Goal: Information Seeking & Learning: Learn about a topic

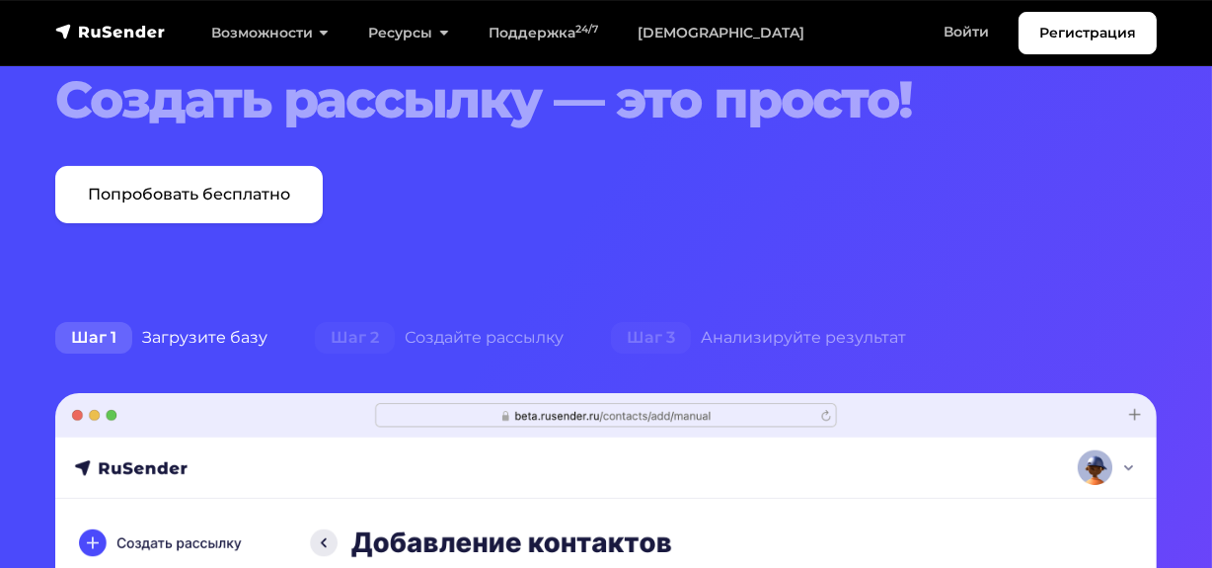
scroll to position [448, 0]
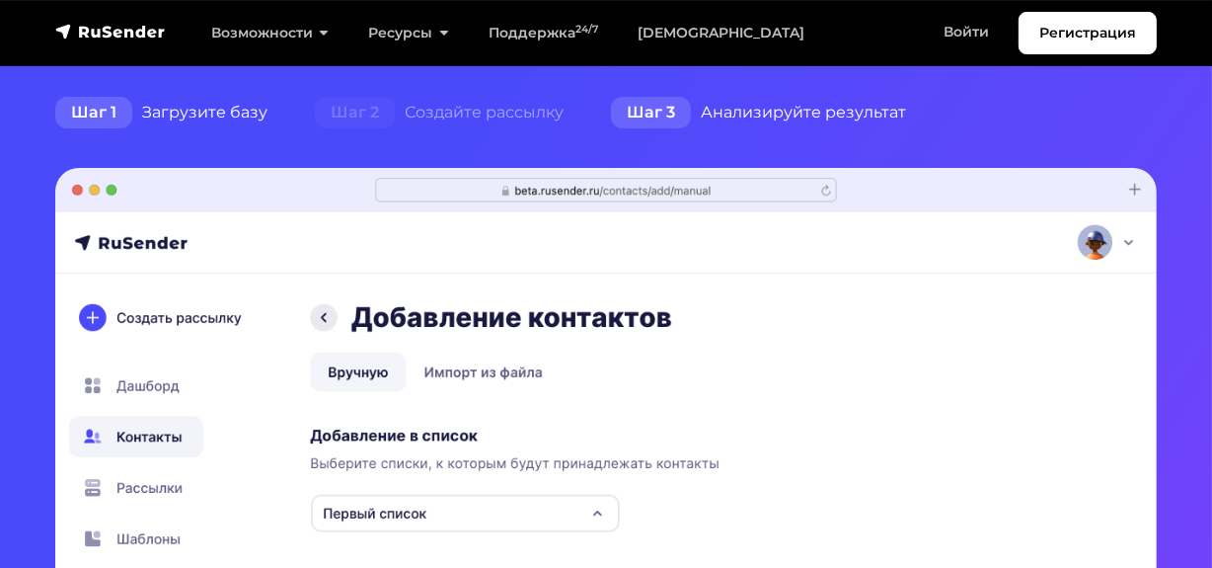
click at [743, 112] on div "Шаг 3 Анализируйте результат" at bounding box center [758, 112] width 343 height 39
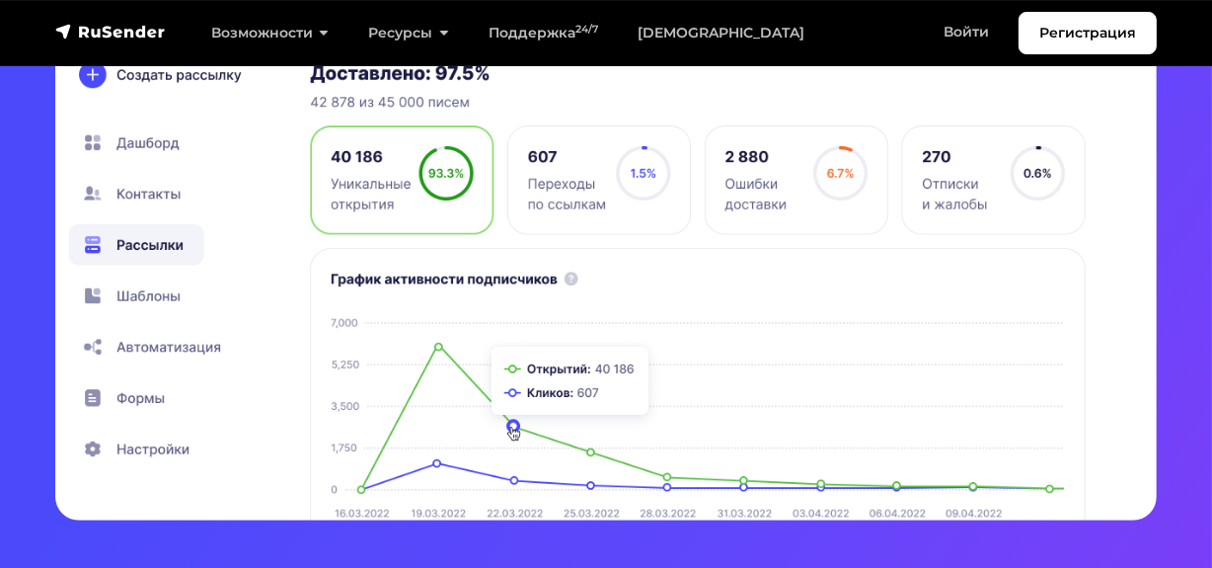
scroll to position [718, 0]
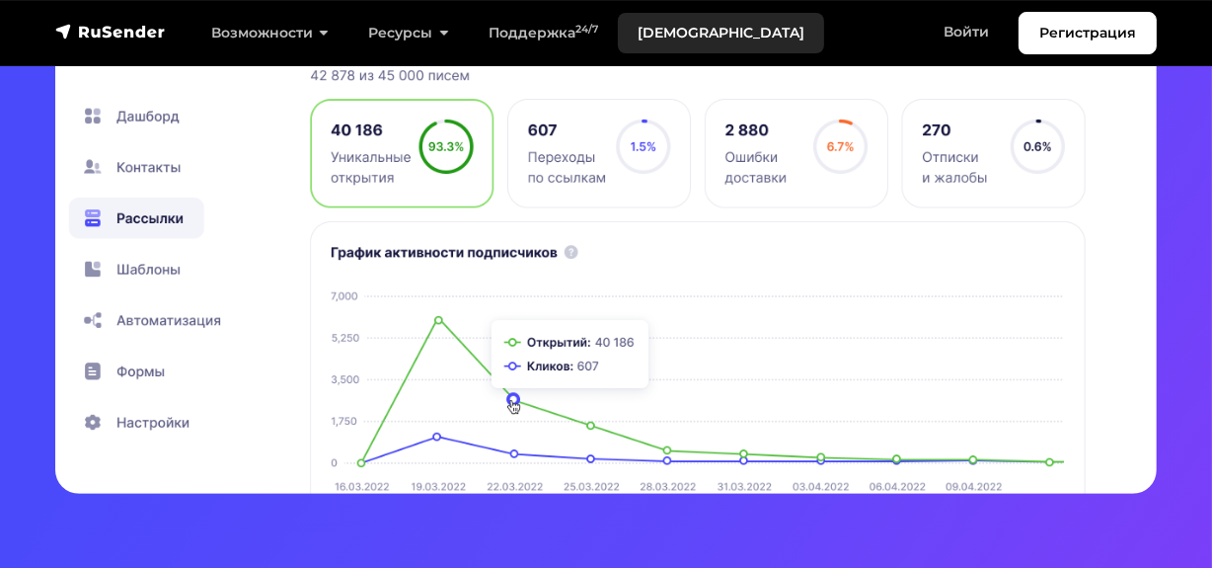
click at [656, 41] on link "[DEMOGRAPHIC_DATA]" at bounding box center [721, 33] width 206 height 40
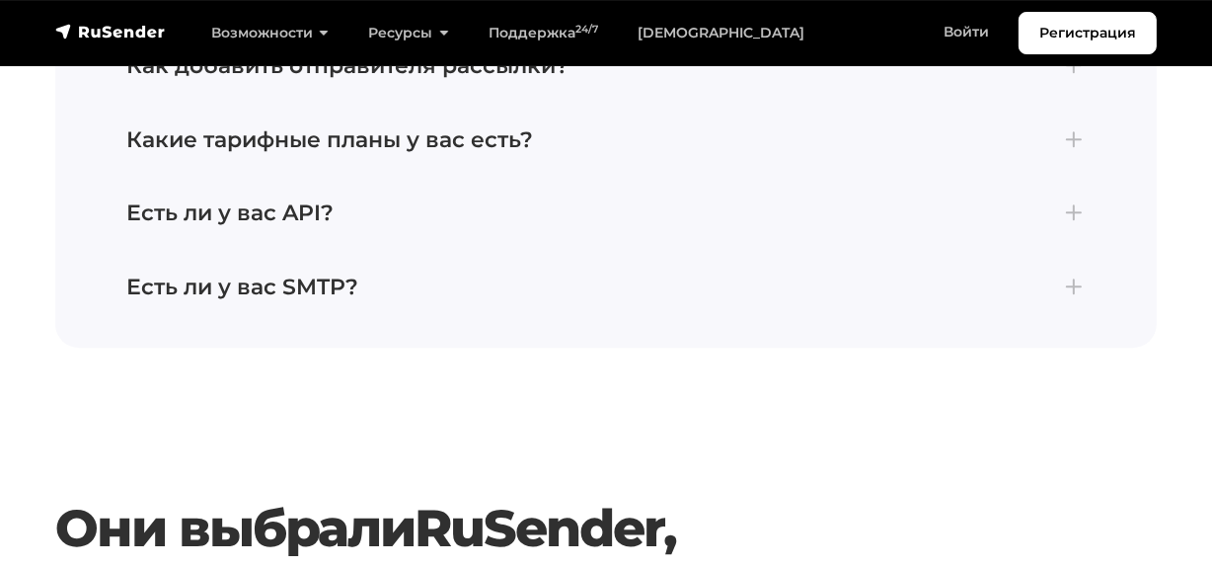
scroll to position [5204, 0]
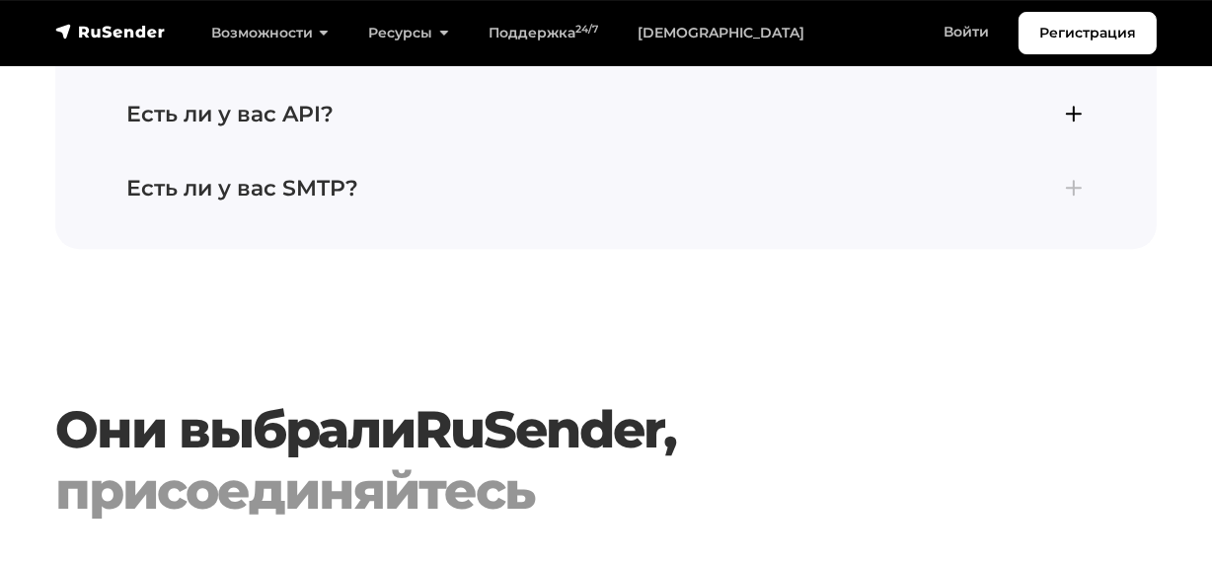
click at [307, 78] on button "Есть ли у вас API? В сервисе RuSender создание API ключа доступно по ссылке: ht…" at bounding box center [606, 114] width 1031 height 73
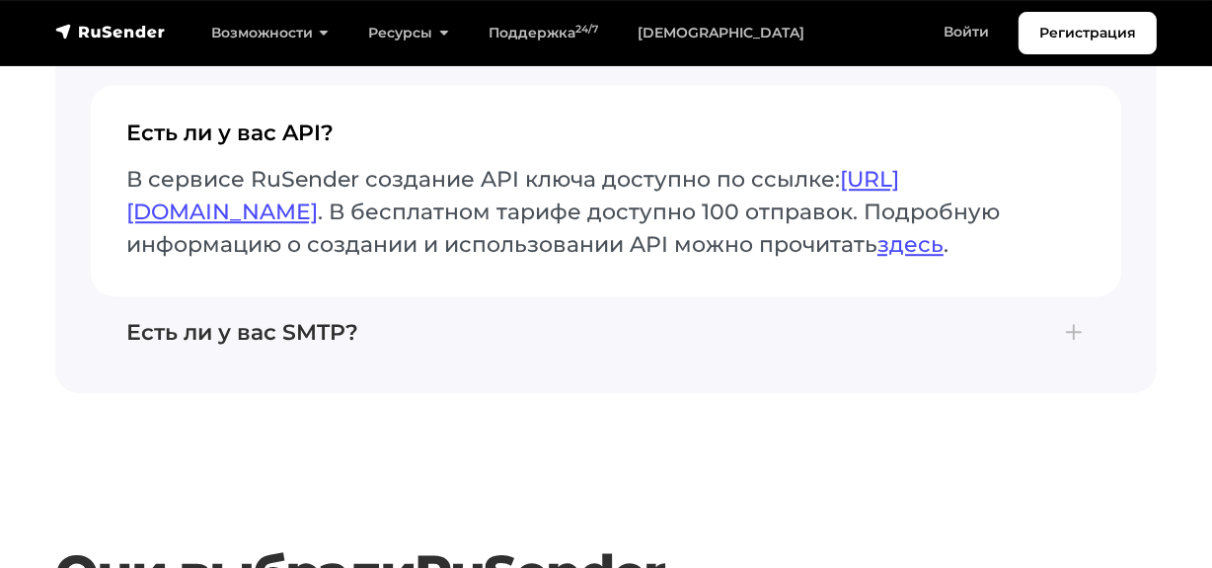
scroll to position [5057, 0]
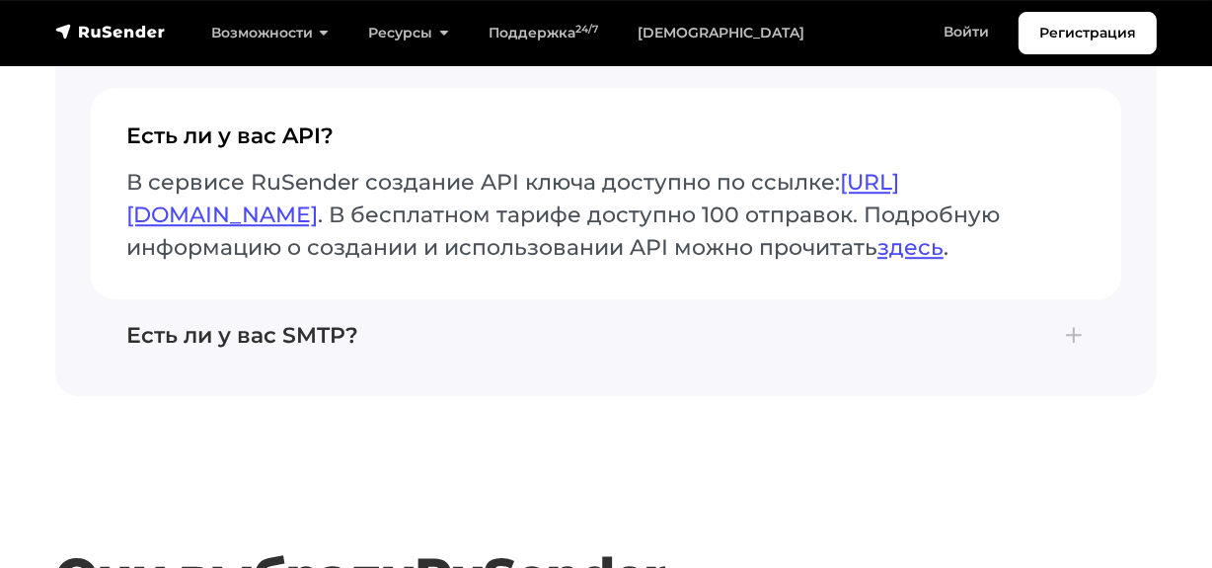
click at [303, 88] on button "Есть ли у вас API? В сервисе RuSender создание API ключа доступно по ссылке: ht…" at bounding box center [606, 193] width 1031 height 210
click at [286, 123] on h4 "Есть ли у вас API?" at bounding box center [605, 143] width 959 height 41
click at [235, 348] on h4 "Есть ли у вас SMTP?" at bounding box center [605, 336] width 959 height 26
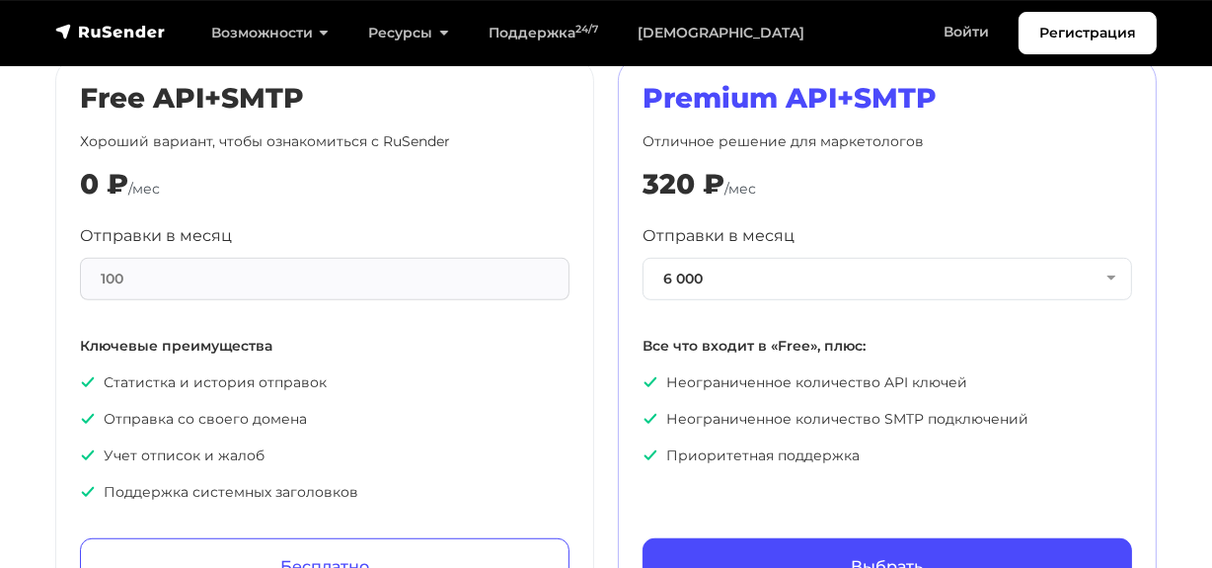
scroll to position [997, 0]
